Goal: Task Accomplishment & Management: Manage account settings

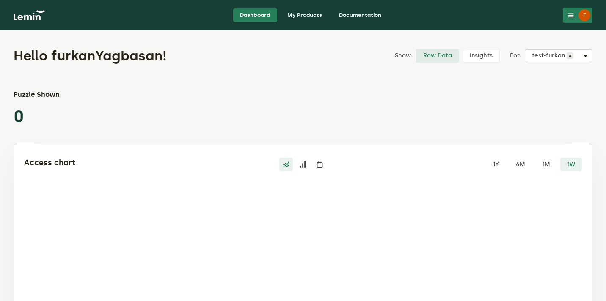
click at [569, 17] on icon at bounding box center [570, 15] width 7 height 7
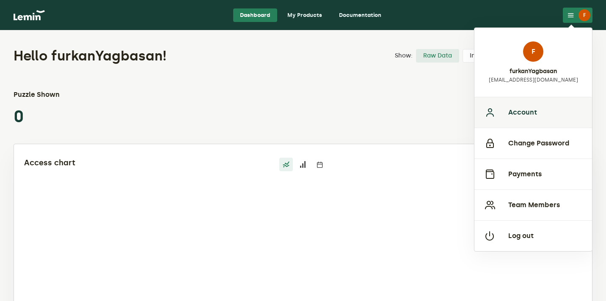
click at [542, 117] on button "Account" at bounding box center [533, 112] width 118 height 31
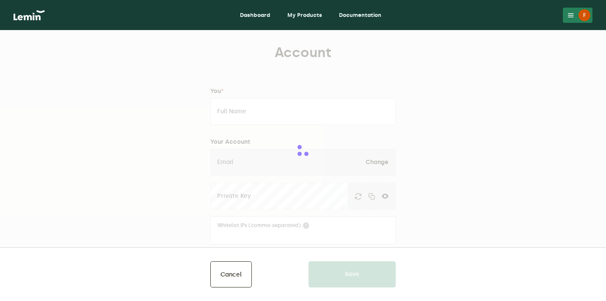
type input "furkanYagbasan"
type input "[EMAIL_ADDRESS][DOMAIN_NAME]"
type input "furkanYagbasan"
type input "[DOMAIN_NAME][PERSON_NAME]"
type input "11111111111"
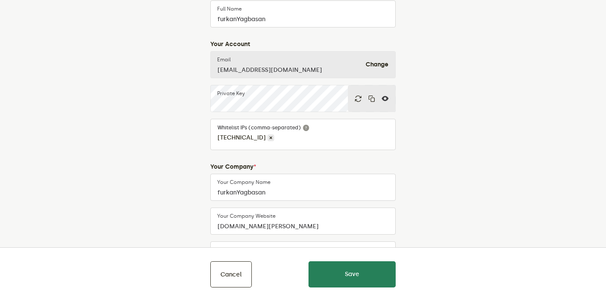
scroll to position [98, 0]
drag, startPoint x: 215, startPoint y: 139, endPoint x: 278, endPoint y: 139, distance: 62.2
click at [278, 139] on div "[TECHNICAL_ID]" at bounding box center [303, 134] width 184 height 30
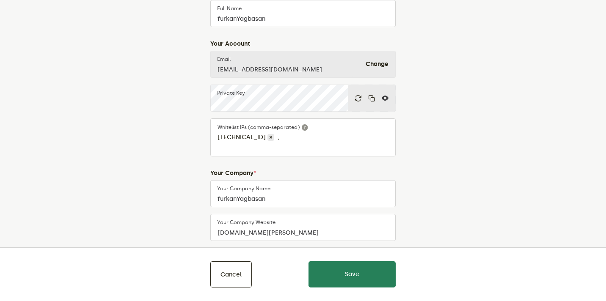
scroll to position [0, 0]
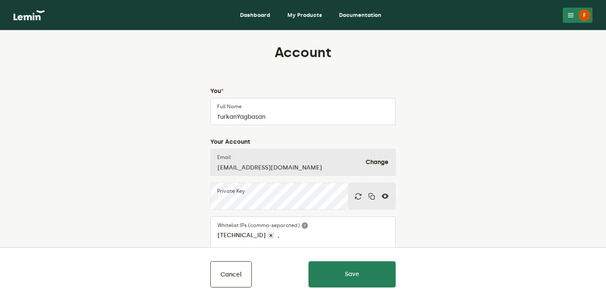
click at [255, 14] on link "Dashboard" at bounding box center [255, 15] width 44 height 14
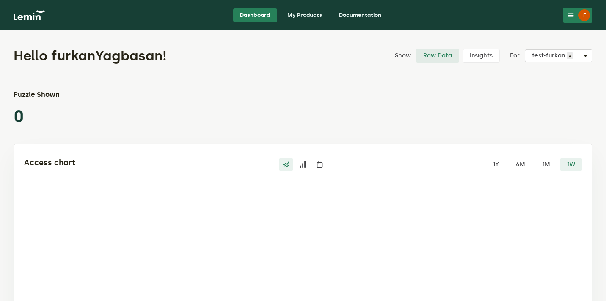
click at [305, 14] on link "My Products" at bounding box center [305, 15] width 48 height 14
click at [305, 20] on link "My Products" at bounding box center [305, 15] width 48 height 14
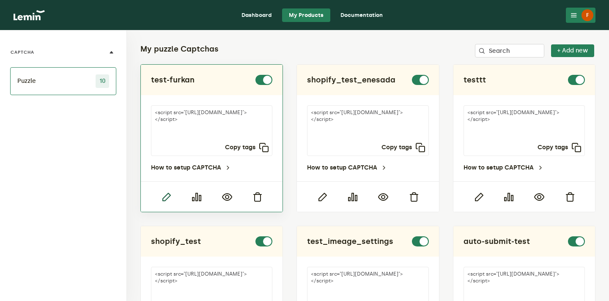
click at [163, 198] on icon "button" at bounding box center [166, 197] width 10 height 10
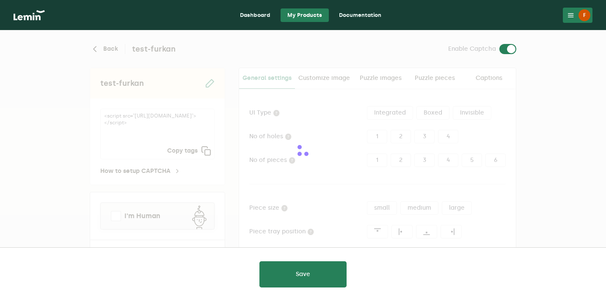
type input "white"
checkbox input "true"
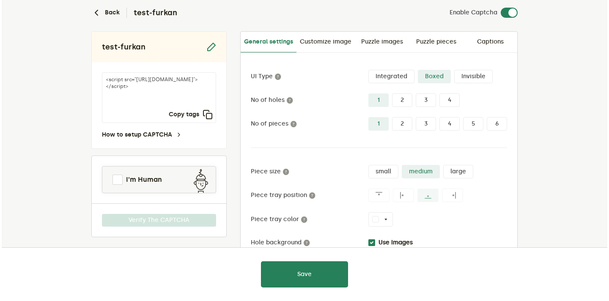
scroll to position [116, 0]
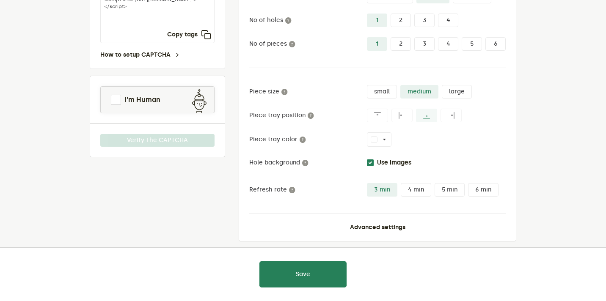
click at [388, 220] on div "UI Type Integrated Boxed Invisible No of holes 1 2 3 4 No of pieces 1 2 3 4 5 6…" at bounding box center [377, 110] width 256 height 241
click at [385, 224] on button "Advanced settings" at bounding box center [377, 227] width 55 height 7
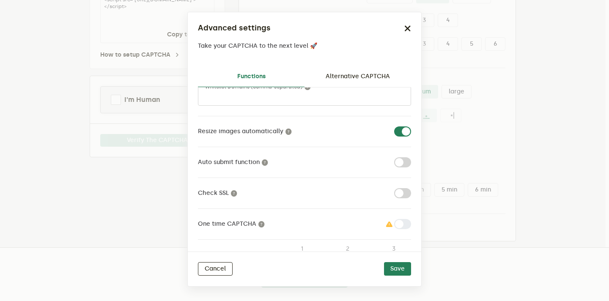
scroll to position [77, 0]
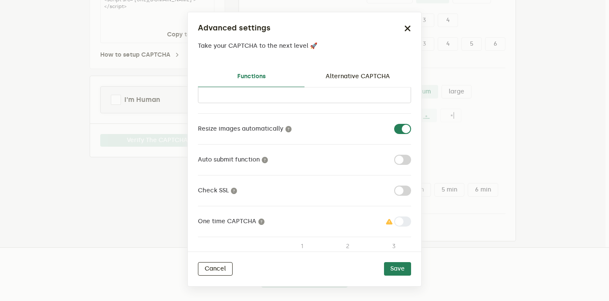
click at [411, 124] on label at bounding box center [411, 124] width 0 height 0
click at [397, 129] on input "checkbox" at bounding box center [399, 129] width 10 height 10
checkbox input "false"
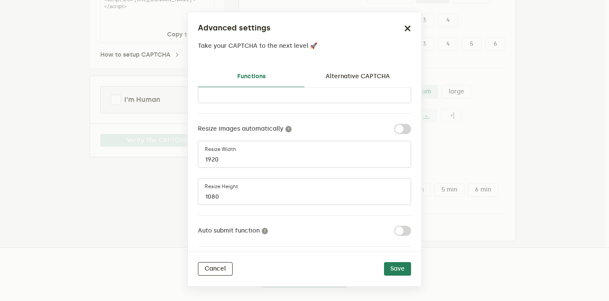
drag, startPoint x: 400, startPoint y: 132, endPoint x: 364, endPoint y: 124, distance: 36.3
click at [364, 124] on div at bounding box center [353, 129] width 119 height 10
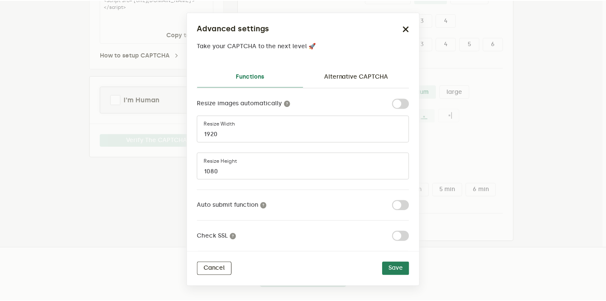
scroll to position [96, 0]
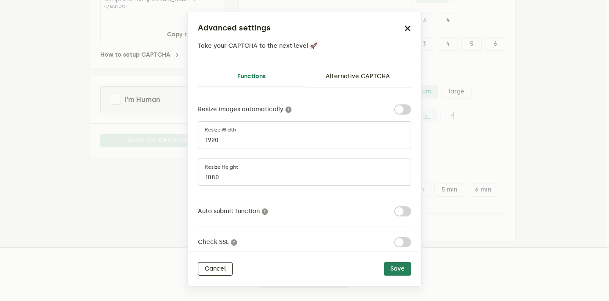
click at [412, 26] on div "Advanced settings Take your CAPTCHA to the next level 🚀" at bounding box center [305, 35] width 234 height 47
click at [406, 27] on icon "button" at bounding box center [408, 28] width 7 height 7
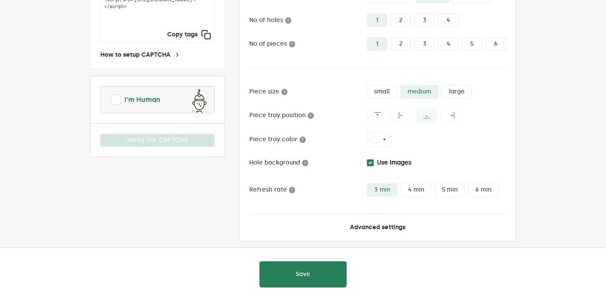
click at [135, 102] on span "I'm Human" at bounding box center [142, 100] width 36 height 10
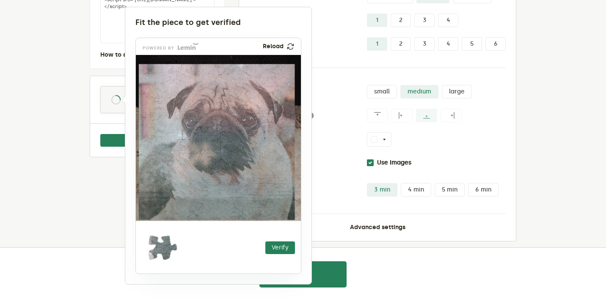
click at [52, 142] on div at bounding box center [303, 150] width 606 height 301
